Goal: Contribute content: Contribute content

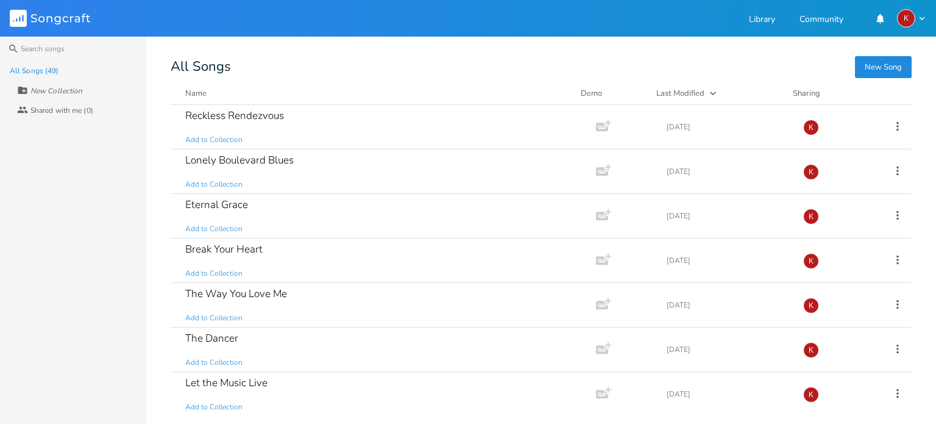
click at [891, 64] on button "New Song" at bounding box center [883, 67] width 57 height 22
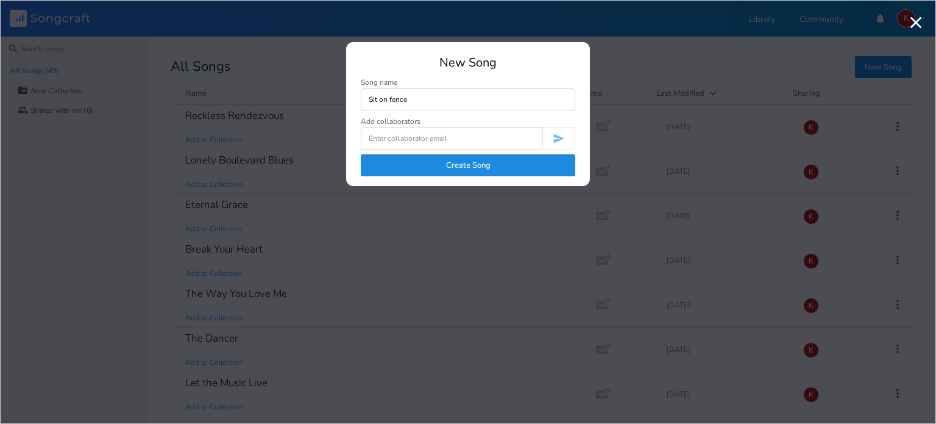
type input "Sit on fence"
click at [477, 161] on button "Create Song" at bounding box center [468, 165] width 215 height 22
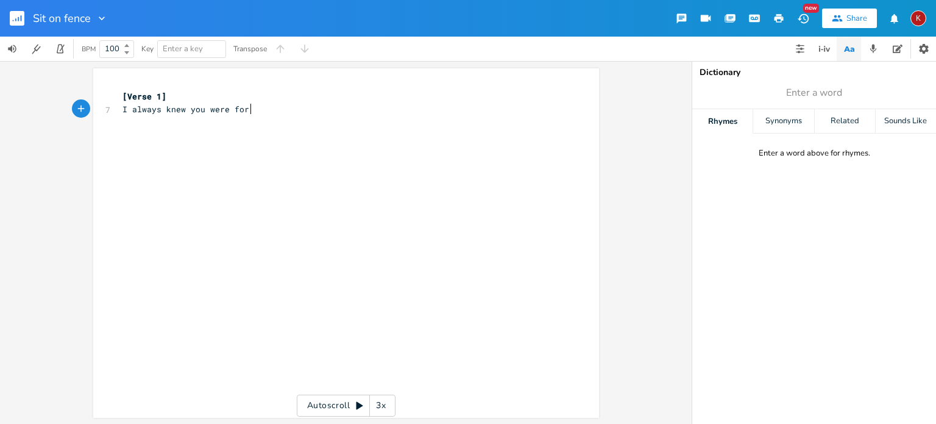
type textarea "I always knew you were for me"
type textarea "Your smile made me beleive"
type textarea "ieve"
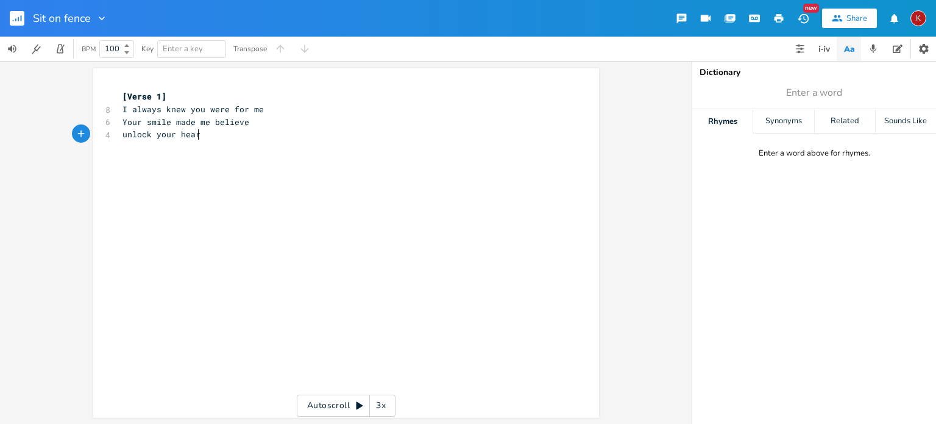
scroll to position [0, 62]
type textarea "unlock your heart, I have the key"
type textarea "don't need to sit on fences"
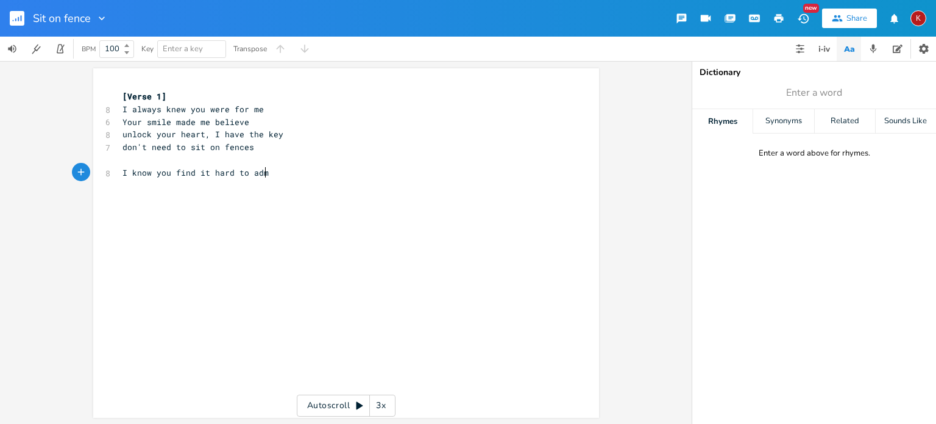
type textarea "I know you find it hard to admit"
type textarea "that"
type textarea "and commit"
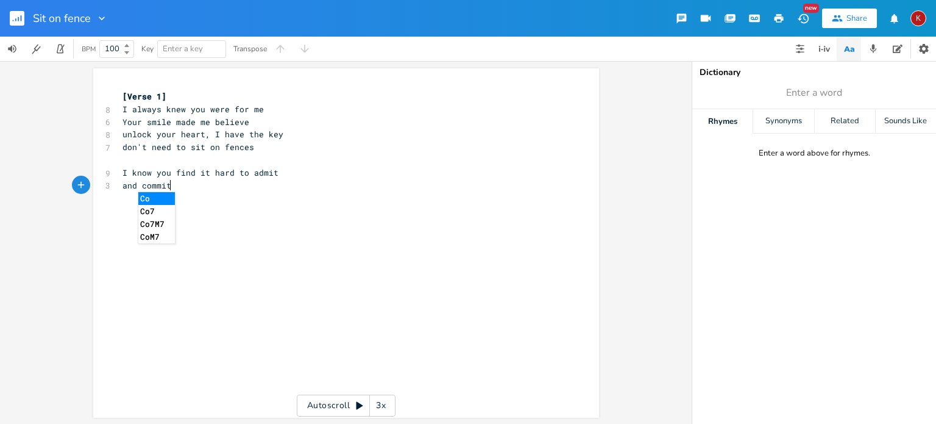
scroll to position [0, 41]
click at [137, 188] on span "and commit" at bounding box center [147, 185] width 49 height 11
type textarea "don't wantr tro"
type textarea "to"
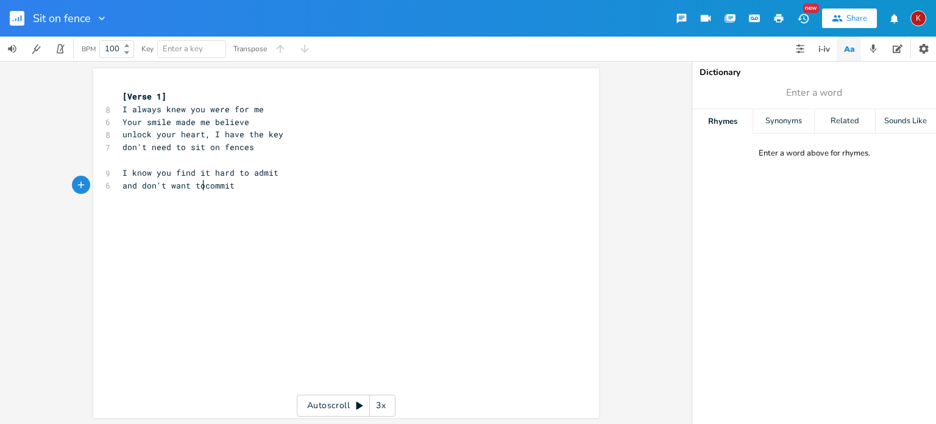
scroll to position [0, 10]
click at [246, 186] on pre "and don't want to commit" at bounding box center [340, 185] width 440 height 13
click at [142, 185] on span "and don't want to commit" at bounding box center [181, 185] width 117 height 11
type textarea "try not"
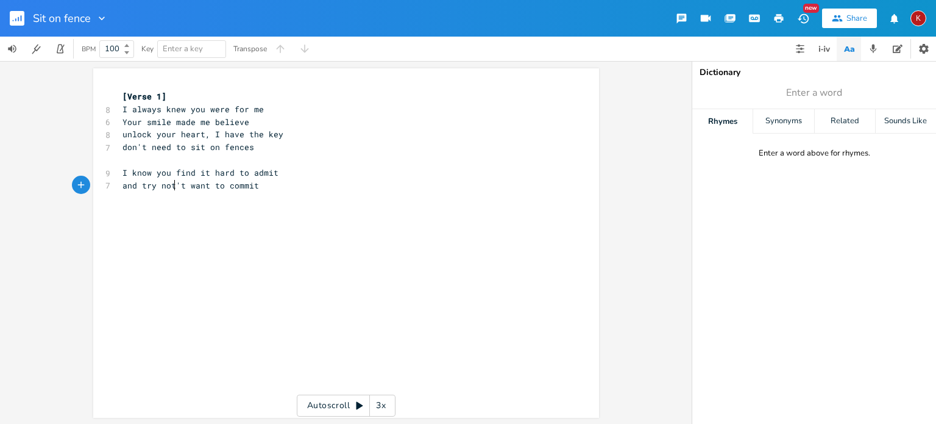
scroll to position [0, 25]
click at [225, 186] on pre "and try not to commit" at bounding box center [340, 185] width 440 height 13
type textarea "but permit"
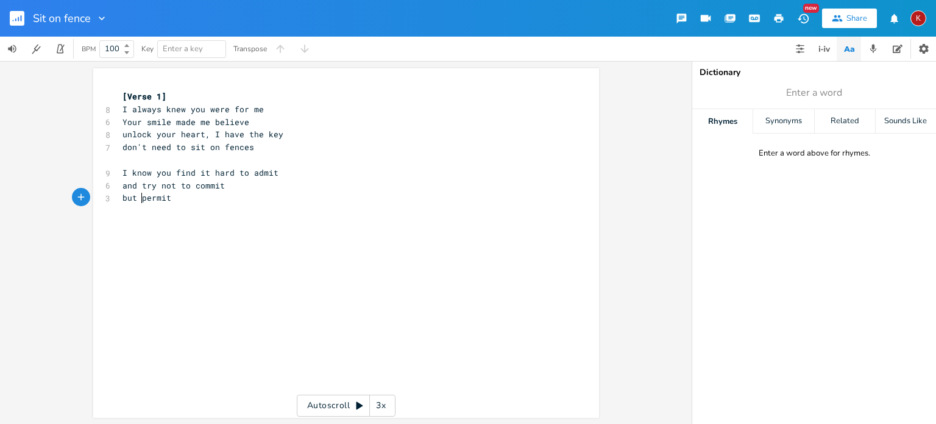
click at [138, 197] on span "but permit" at bounding box center [147, 197] width 49 height 11
type textarea "I'm made of and grit"
click at [194, 198] on span "but I'm made of and grit" at bounding box center [181, 197] width 117 height 11
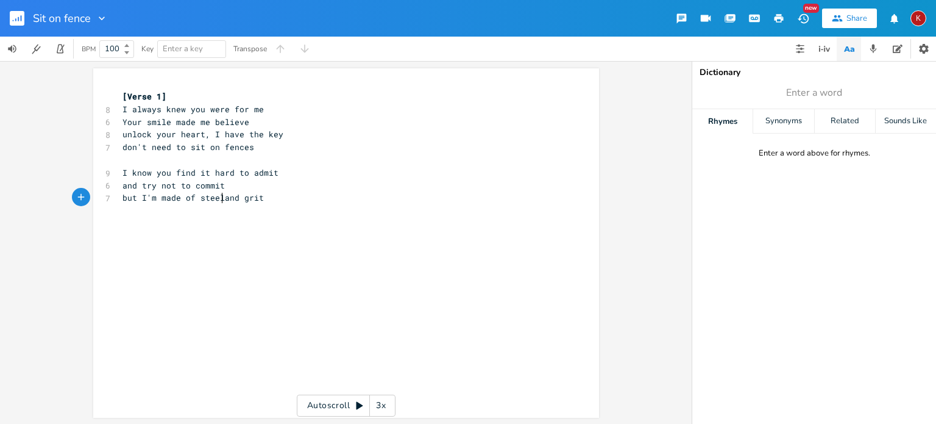
type textarea "steel"
click at [268, 198] on pre "but I'm made of steel and grit" at bounding box center [340, 197] width 440 height 13
type textarea "don't need to sit on fences"
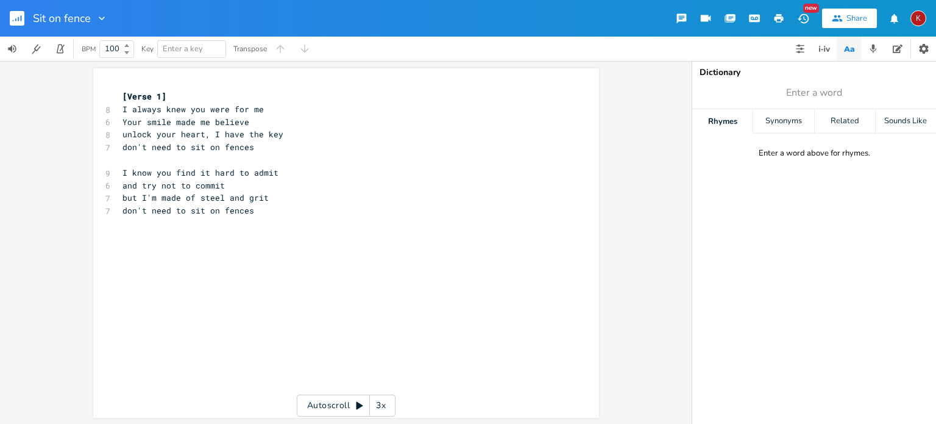
drag, startPoint x: 566, startPoint y: 422, endPoint x: 685, endPoint y: -2, distance: 440.7
click at [685, 0] on html "Sit on fence New Share K BPM 100 Key Enter a key Transpose don't need to sit on…" at bounding box center [468, 212] width 936 height 424
type textarea "d"
type textarea "I'm made of steel and grit"
drag, startPoint x: 268, startPoint y: 200, endPoint x: 138, endPoint y: 198, distance: 129.9
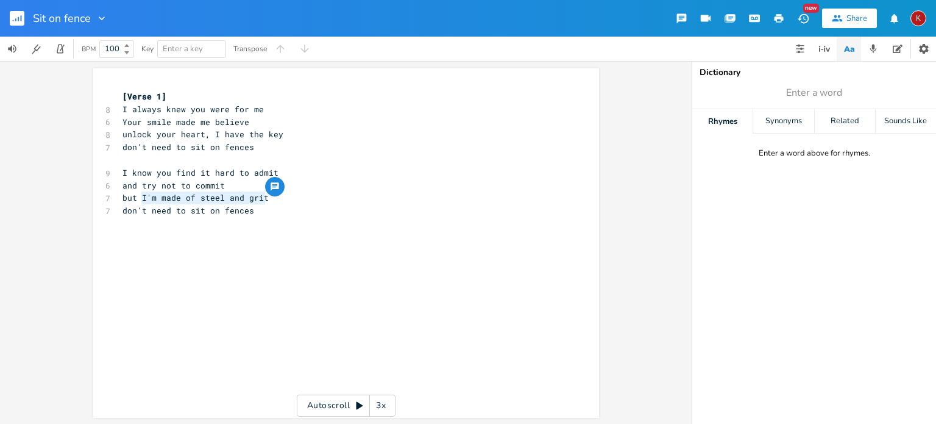
click at [138, 198] on pre "but I'm made of steel and grit" at bounding box center [340, 197] width 440 height 13
click at [205, 202] on span "but I'm made of steel and grit" at bounding box center [196, 197] width 146 height 11
type textarea "granite"
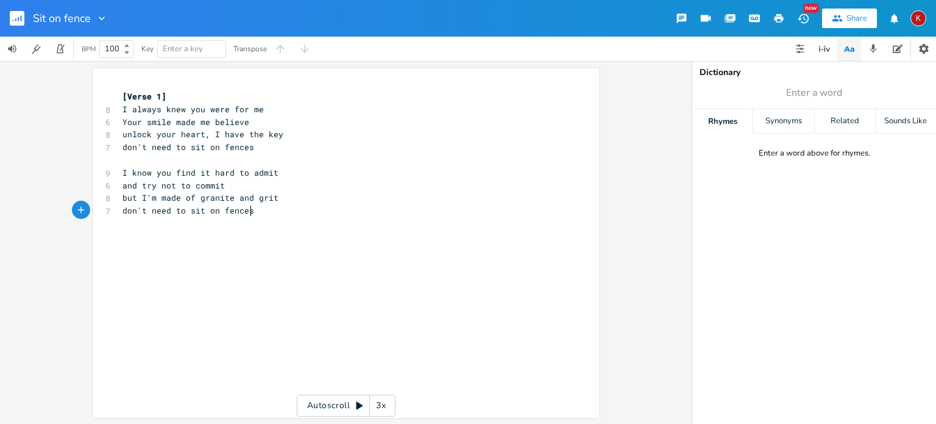
click at [252, 209] on pre "don't need to sit on fences" at bounding box center [340, 210] width 440 height 13
click at [191, 199] on span "but I'm made of granite and grit" at bounding box center [201, 197] width 156 height 11
click at [205, 194] on span "but I'm made of granite and grit" at bounding box center [201, 197] width 156 height 11
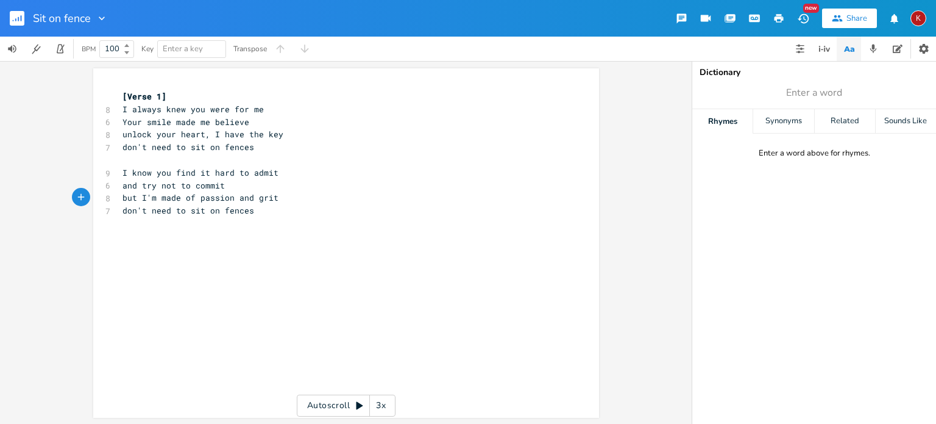
type textarea "passion"
click at [181, 199] on span "but I'm made of passion and grit" at bounding box center [201, 197] width 156 height 11
type textarea "up"
click at [222, 202] on span "but I'm made up of passion and grit" at bounding box center [208, 197] width 171 height 11
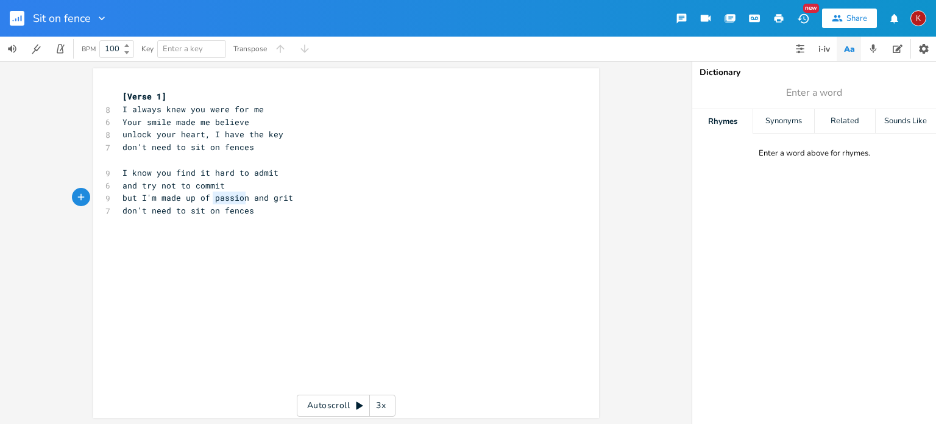
click at [222, 202] on span "but I'm made up of passion and grit" at bounding box center [208, 197] width 171 height 11
type textarea "fr"
type textarea "ire"
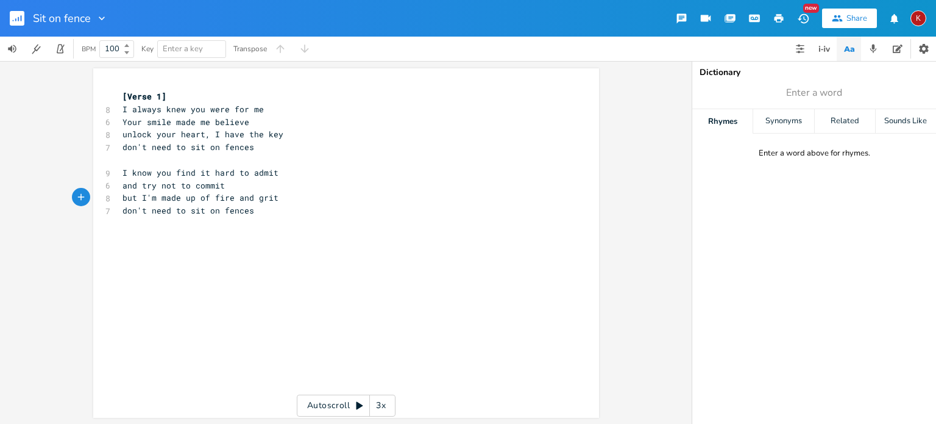
click at [256, 213] on pre "don't need to sit on fences" at bounding box center [340, 210] width 440 height 13
click at [777, 15] on icon "button" at bounding box center [779, 18] width 9 height 9
